Goal: Information Seeking & Learning: Learn about a topic

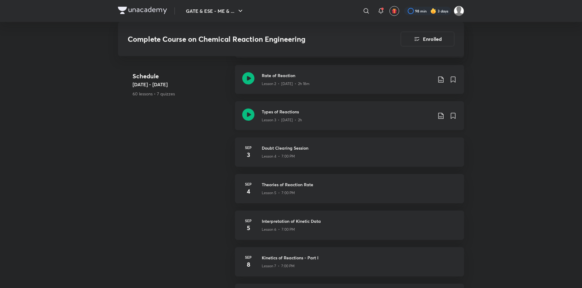
scroll to position [355, 0]
click at [32, 9] on header "GATE & ESE - ME & ... ​ 98 min 3 days" at bounding box center [291, 11] width 582 height 22
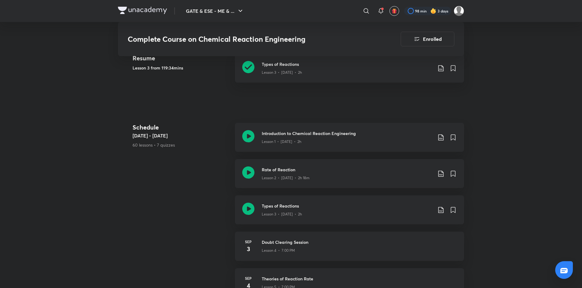
scroll to position [264, 0]
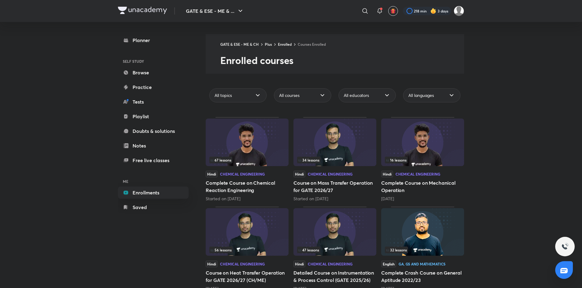
click at [260, 145] on img at bounding box center [247, 143] width 83 height 48
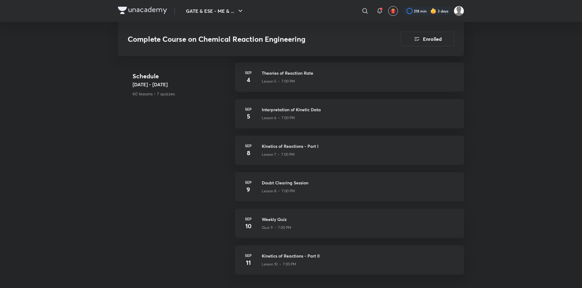
scroll to position [517, 0]
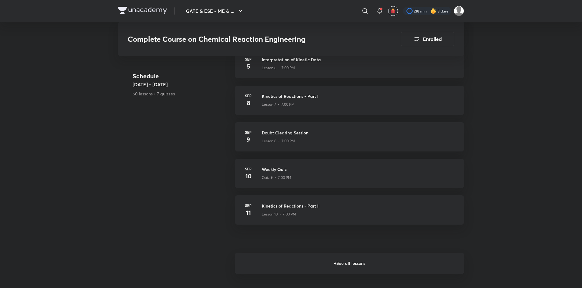
click at [345, 270] on h6 "+ See all lessons" at bounding box center [349, 263] width 229 height 21
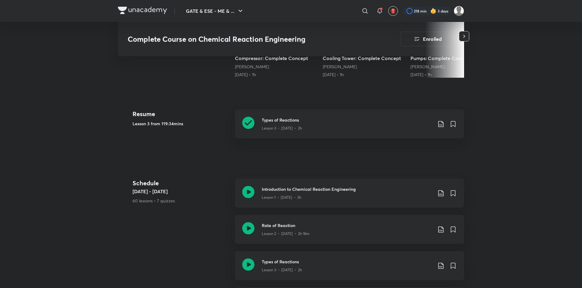
scroll to position [233, 0]
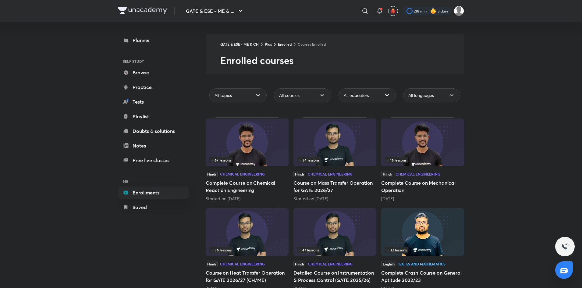
click at [268, 140] on img at bounding box center [247, 143] width 83 height 48
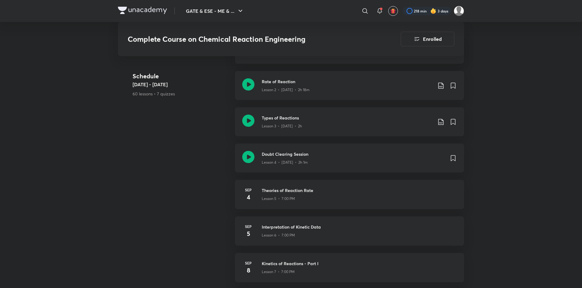
scroll to position [350, 0]
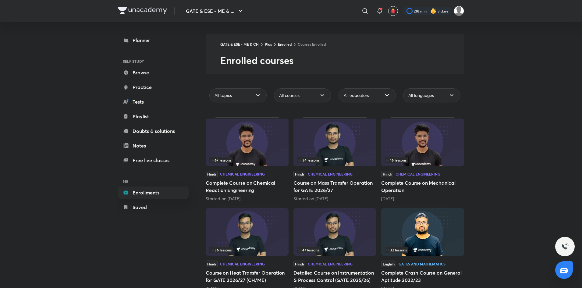
click at [247, 151] on img at bounding box center [247, 143] width 83 height 48
